Goal: Task Accomplishment & Management: Use online tool/utility

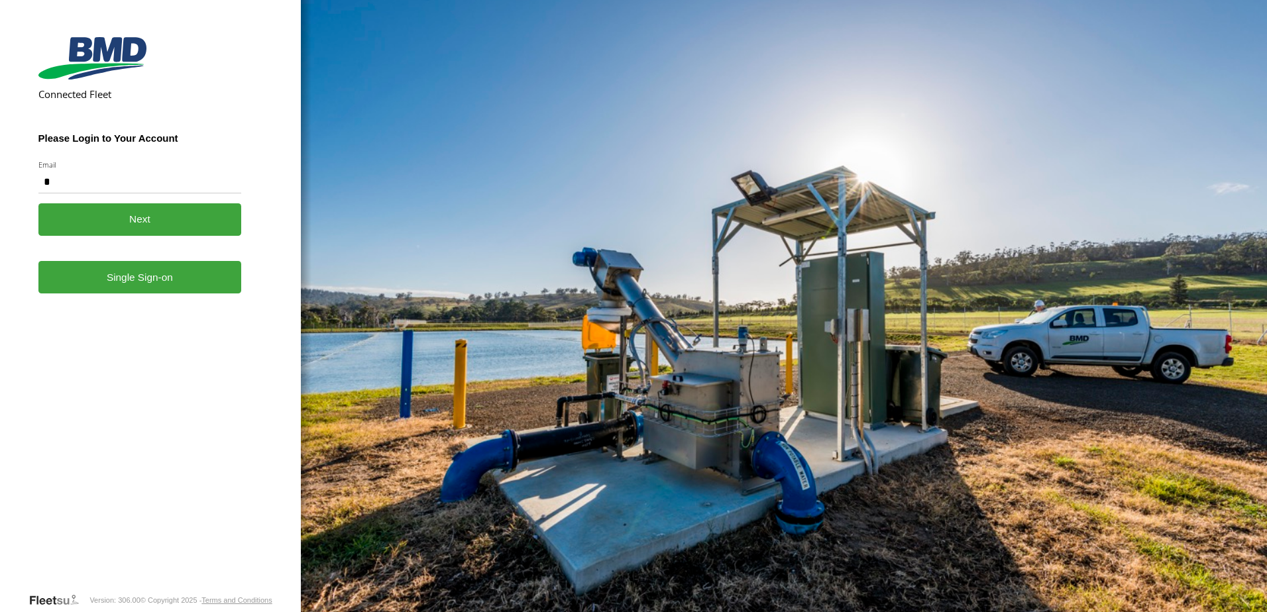
type input "**********"
click at [138, 282] on link "Single Sign-on" at bounding box center [139, 277] width 203 height 32
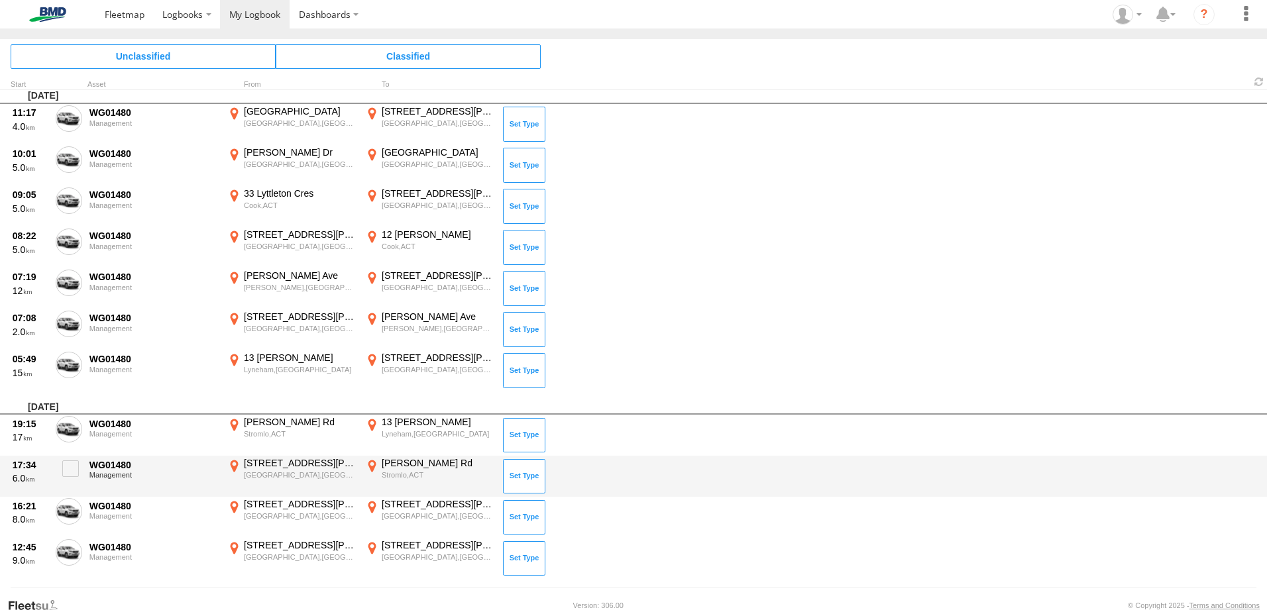
scroll to position [13, 0]
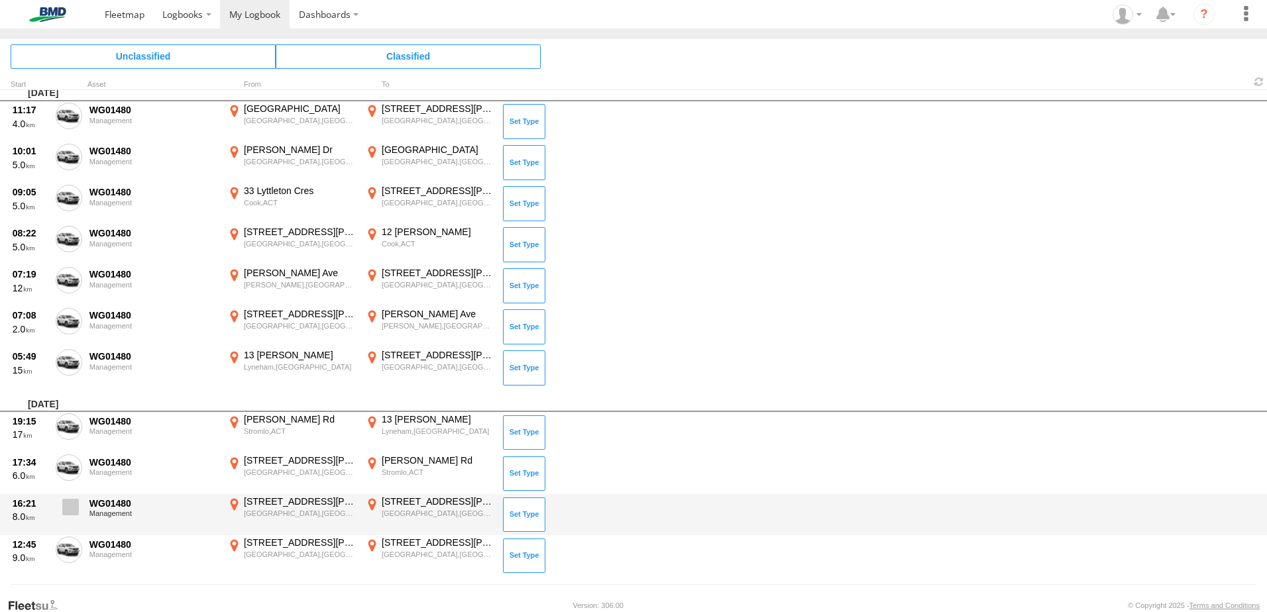
drag, startPoint x: 63, startPoint y: 552, endPoint x: 66, endPoint y: 535, distance: 16.9
click at [0, 0] on span at bounding box center [0, 0] width 0 height 0
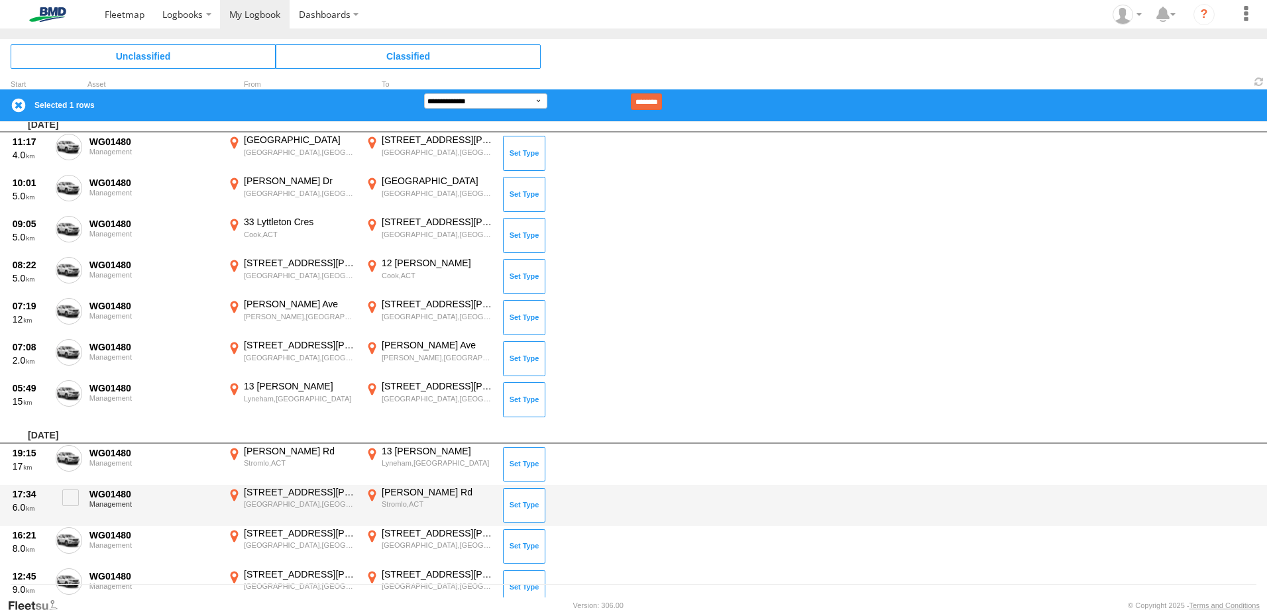
drag, startPoint x: 60, startPoint y: 535, endPoint x: 72, endPoint y: 525, distance: 16.5
click at [64, 533] on label at bounding box center [69, 542] width 26 height 30
click at [67, 499] on span at bounding box center [70, 498] width 17 height 17
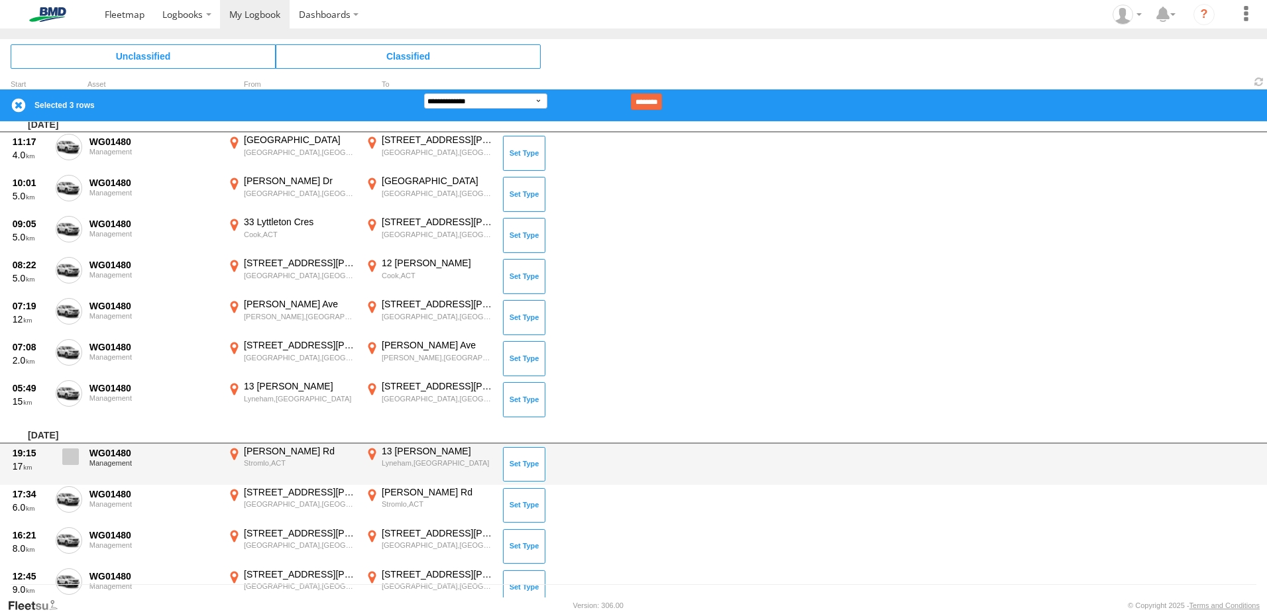
click at [70, 458] on span at bounding box center [70, 456] width 17 height 17
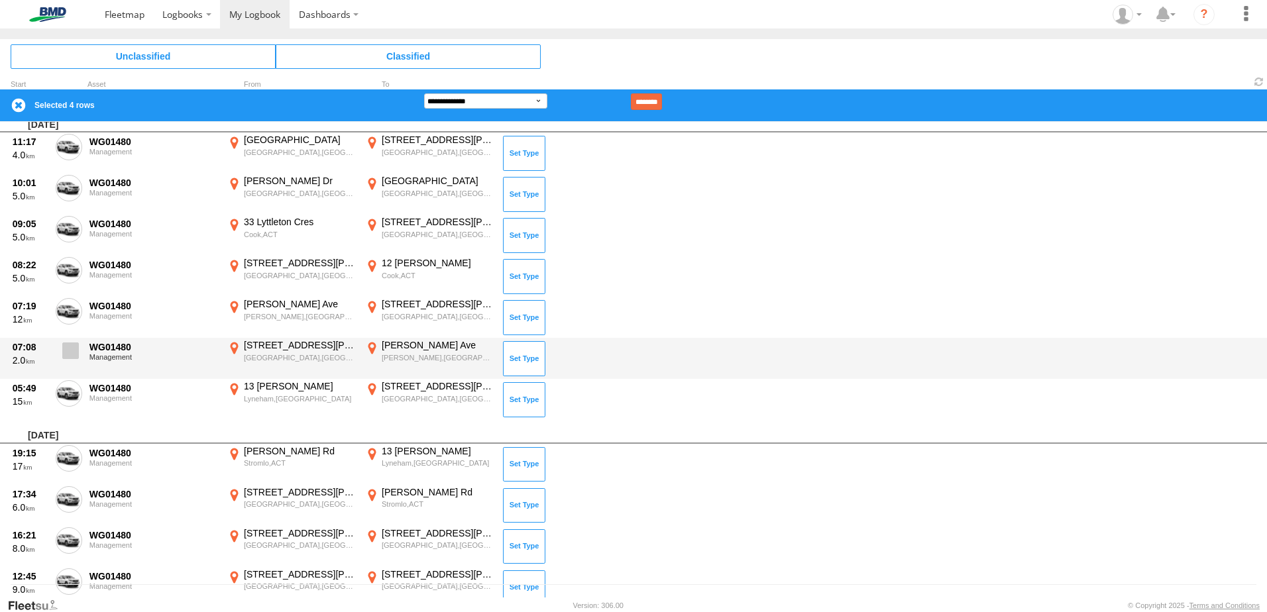
drag, startPoint x: 72, startPoint y: 386, endPoint x: 69, endPoint y: 350, distance: 35.9
click at [0, 0] on span at bounding box center [0, 0] width 0 height 0
click at [68, 345] on span at bounding box center [70, 350] width 17 height 17
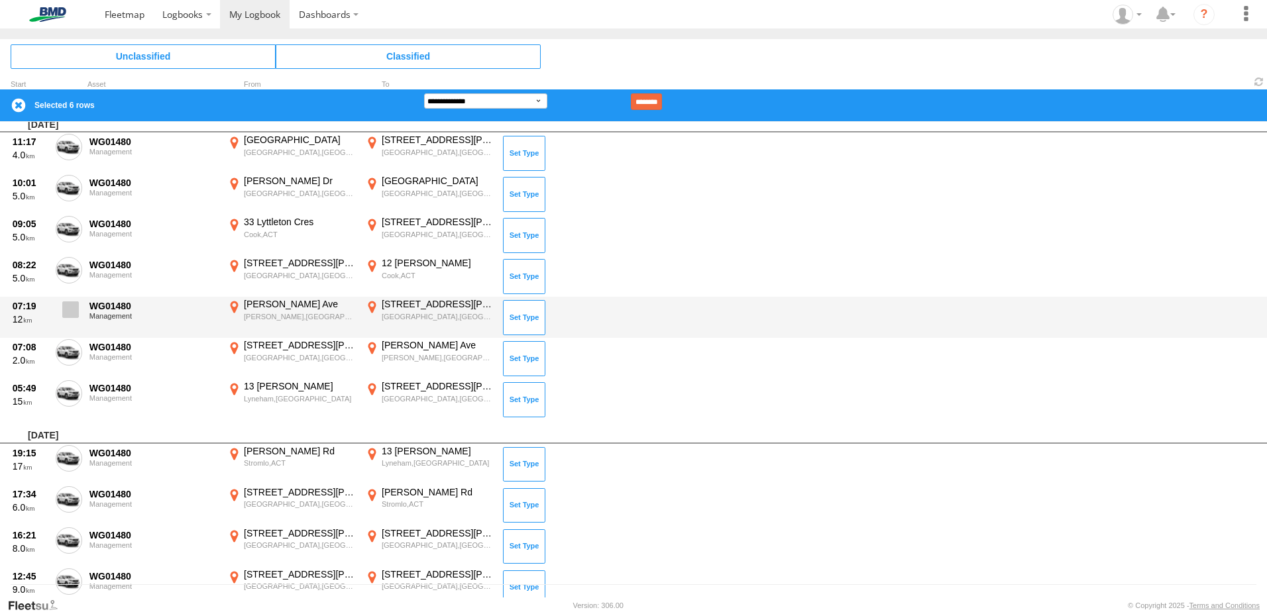
click at [72, 310] on span at bounding box center [70, 309] width 17 height 17
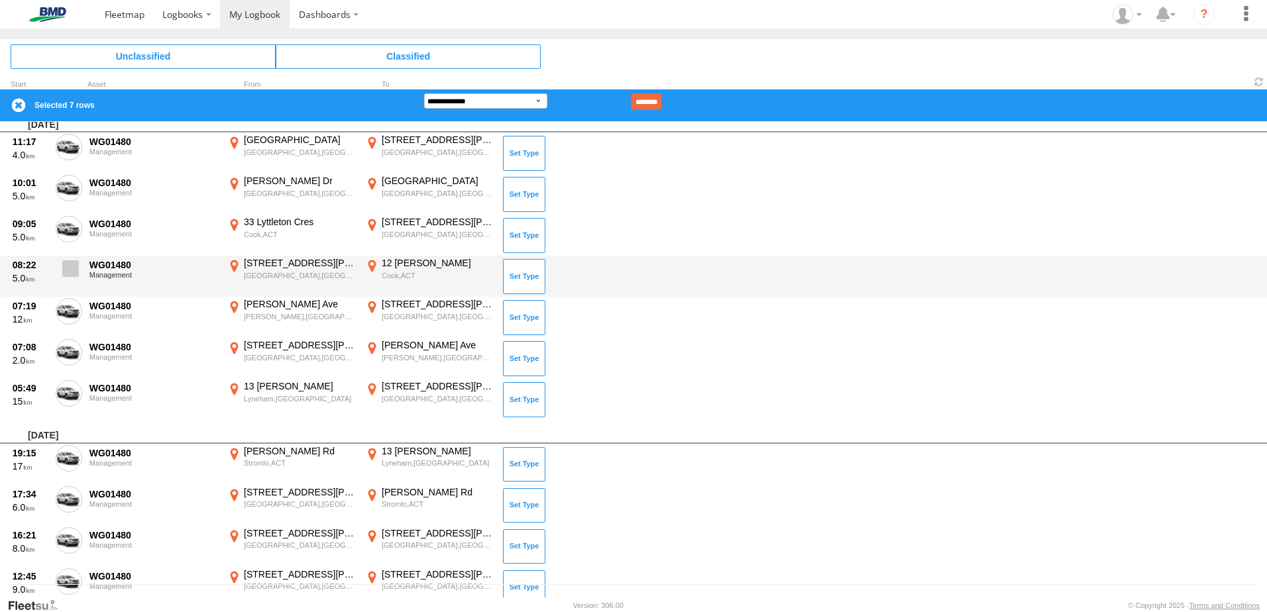
click at [72, 262] on span at bounding box center [70, 268] width 17 height 17
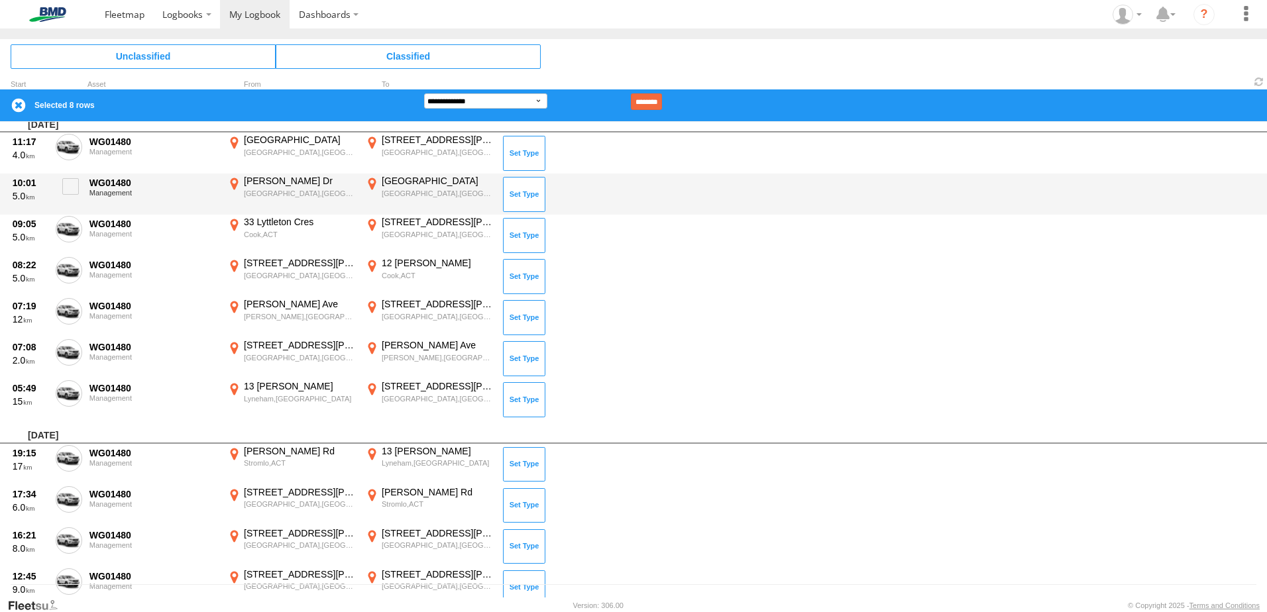
drag, startPoint x: 66, startPoint y: 223, endPoint x: 85, endPoint y: 209, distance: 23.7
click at [0, 0] on span at bounding box center [0, 0] width 0 height 0
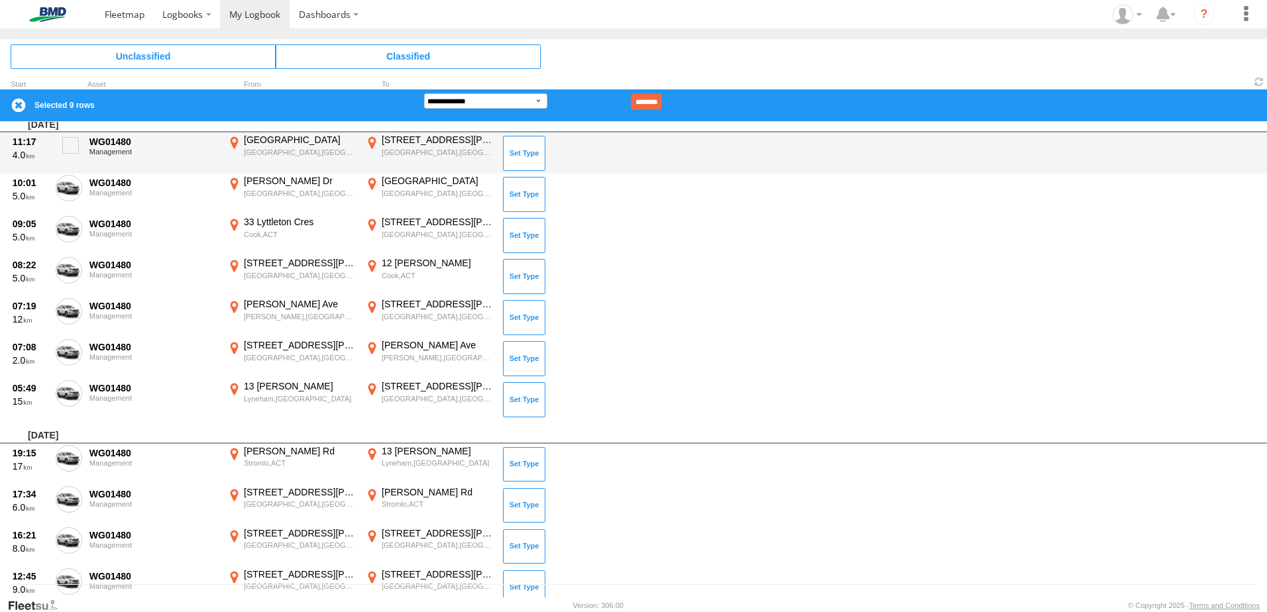
drag, startPoint x: 64, startPoint y: 178, endPoint x: 70, endPoint y: 170, distance: 9.6
click at [67, 176] on label at bounding box center [69, 190] width 26 height 30
click at [74, 146] on span at bounding box center [70, 145] width 17 height 17
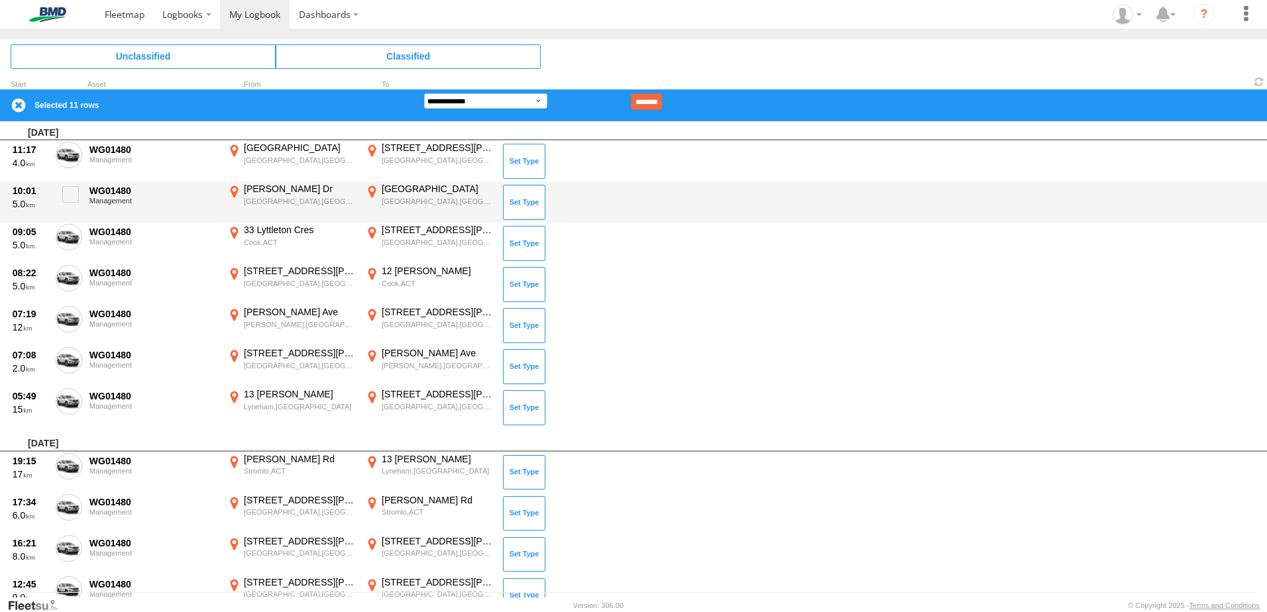
scroll to position [0, 0]
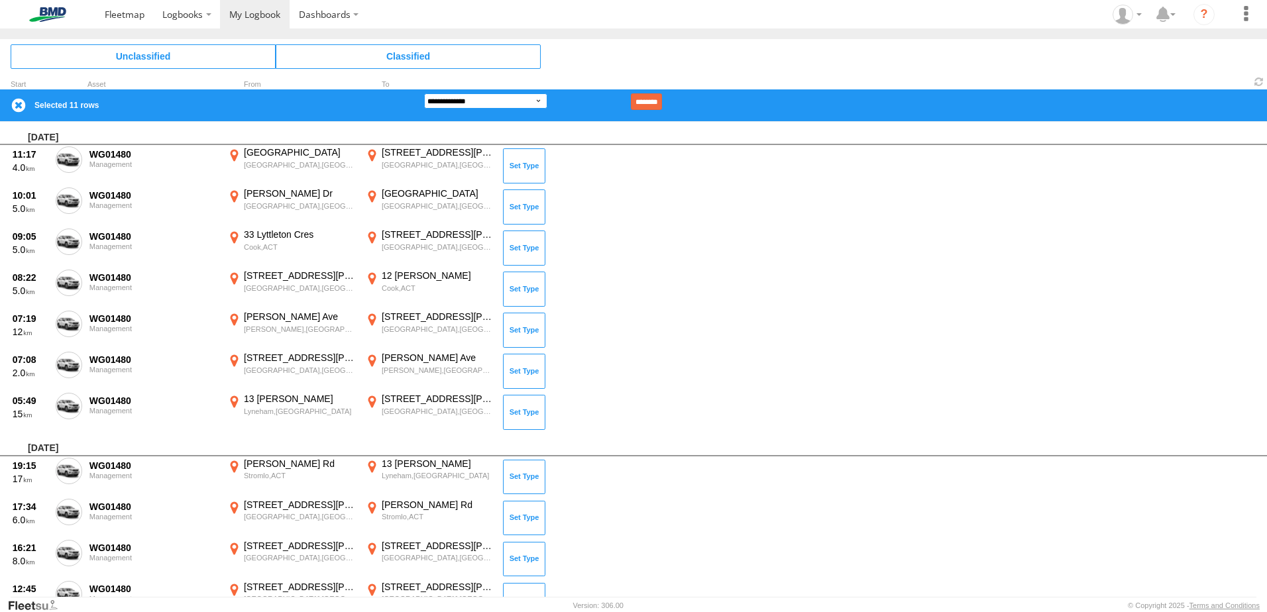
click at [539, 101] on select "**********" at bounding box center [485, 100] width 123 height 15
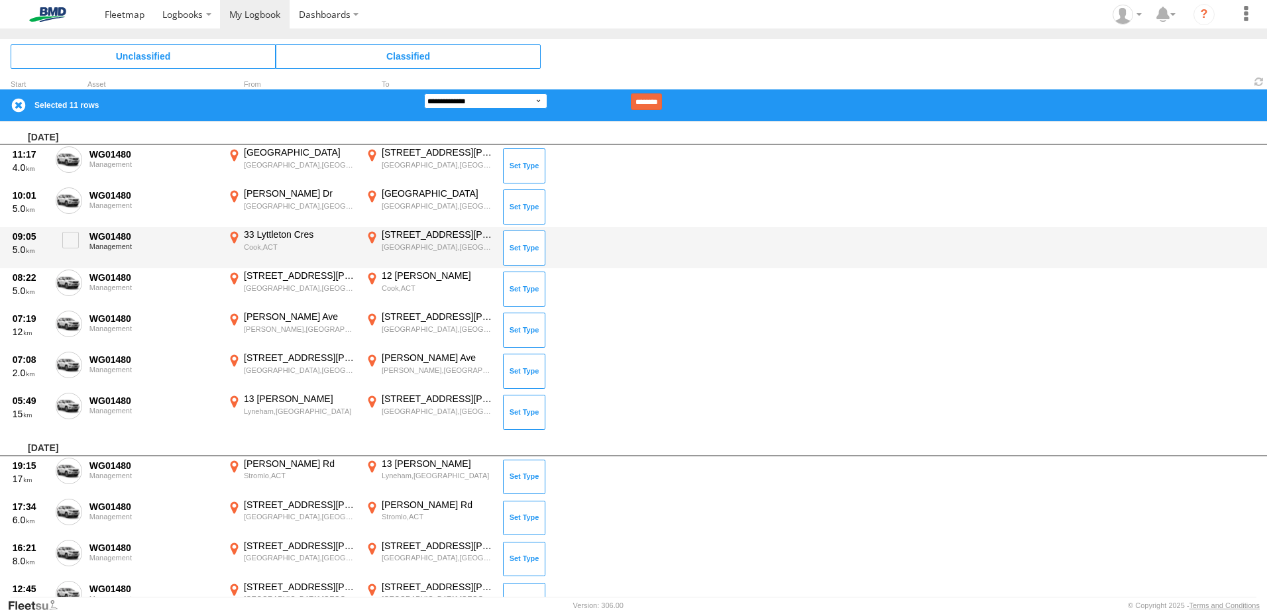
select select "******"
click at [424, 93] on select "**********" at bounding box center [485, 100] width 123 height 15
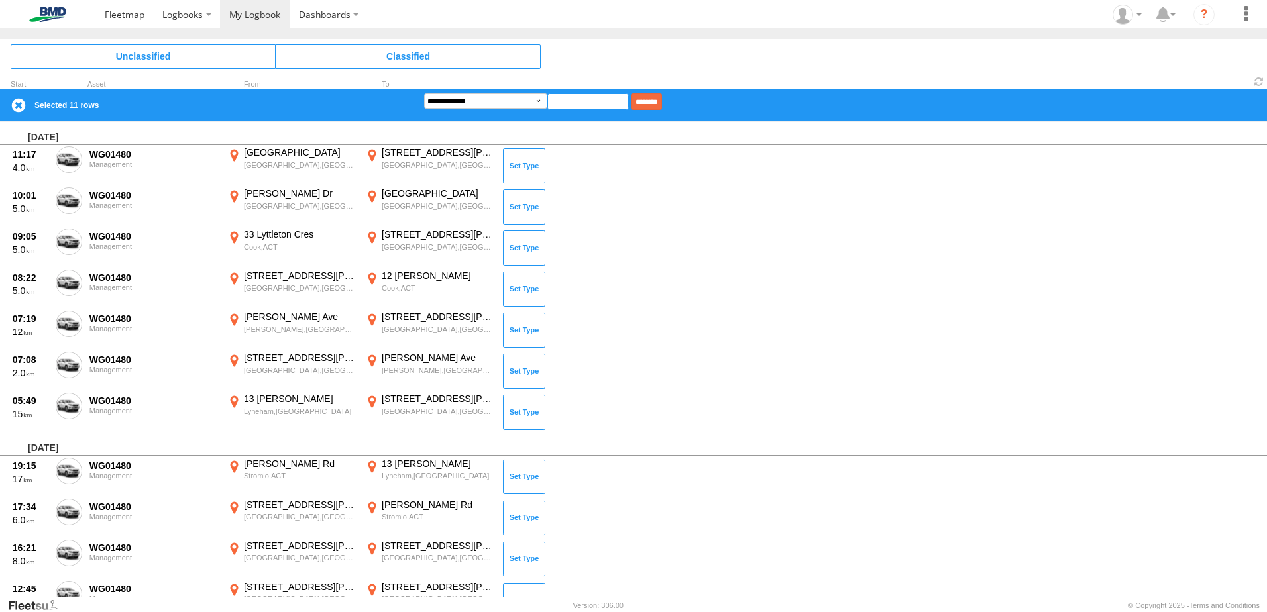
click at [583, 97] on input at bounding box center [587, 101] width 81 height 17
type input "*"
click at [662, 93] on input "********" at bounding box center [646, 101] width 31 height 17
